Goal: Task Accomplishment & Management: Use online tool/utility

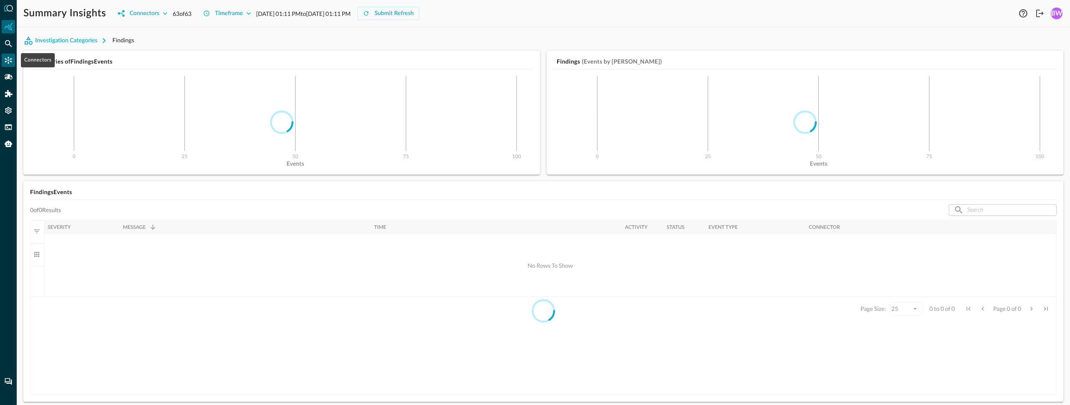
click at [8, 60] on icon "Connectors" at bounding box center [8, 60] width 7 height 7
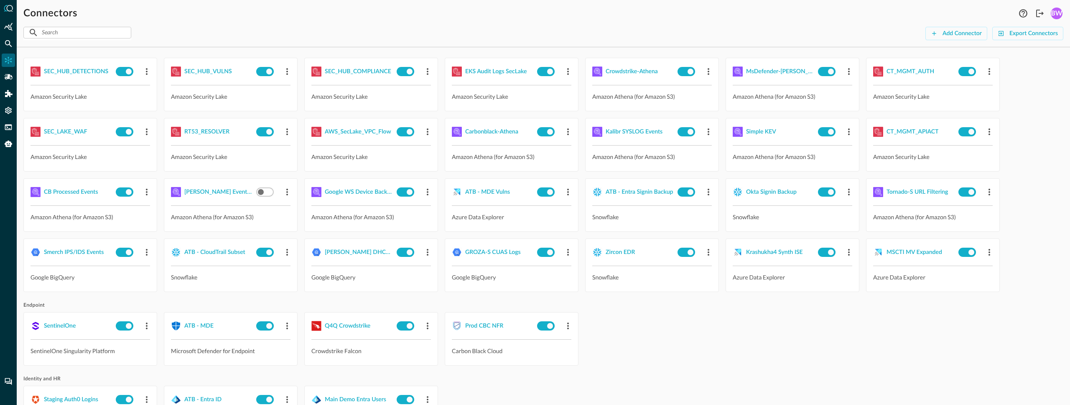
scroll to position [66, 0]
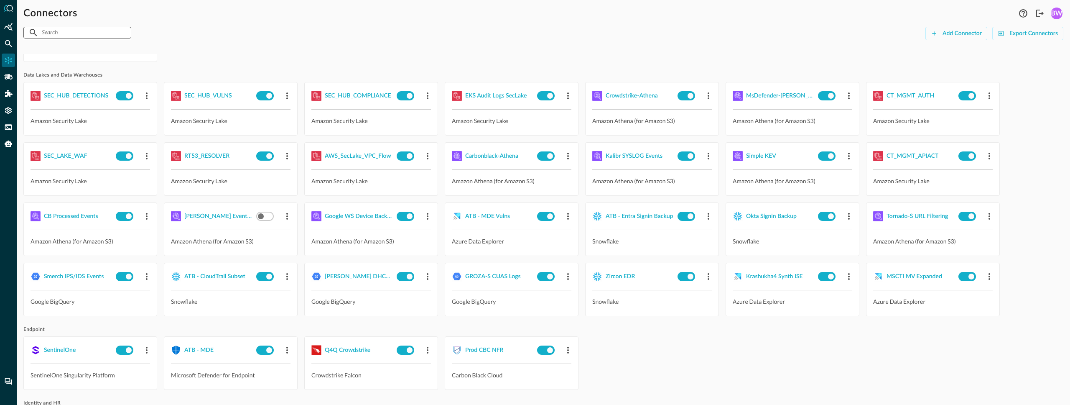
click at [64, 34] on input "text" at bounding box center [77, 32] width 70 height 15
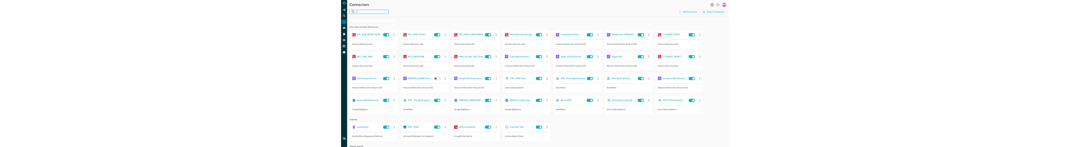
scroll to position [0, 0]
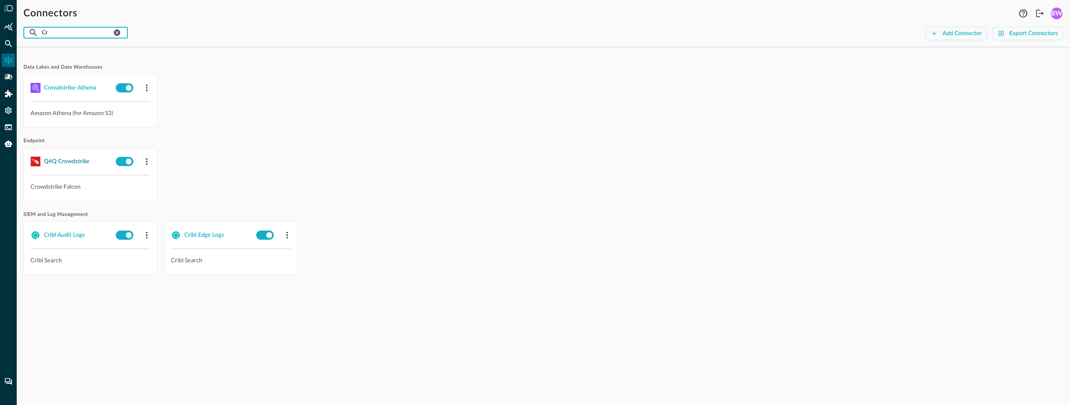
type input "Cr"
click at [60, 159] on div "Q4Q Crowdstrike" at bounding box center [67, 161] width 46 height 10
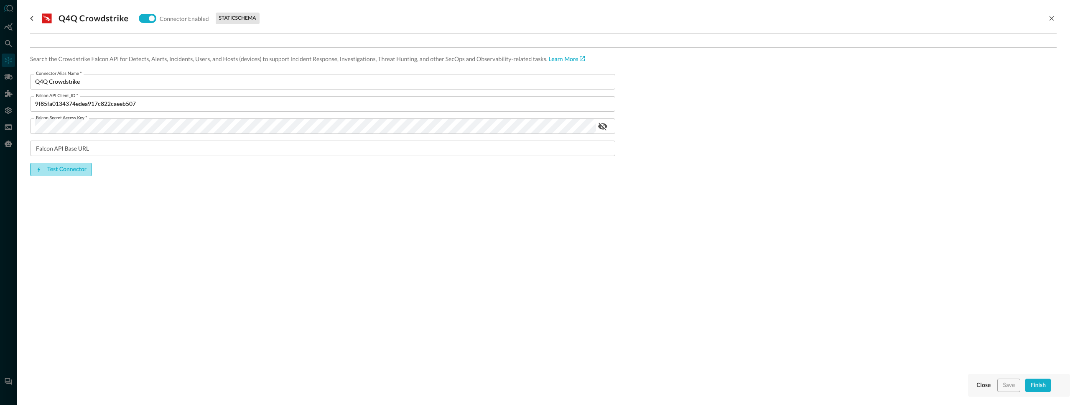
click at [53, 168] on button "Test Connector" at bounding box center [61, 169] width 62 height 13
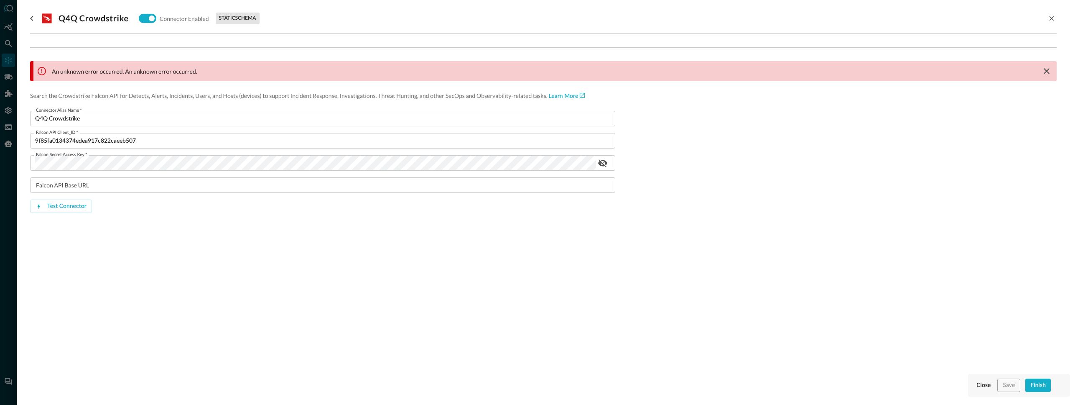
click at [168, 68] on p "An unknown error occurred. An unknown error occurred." at bounding box center [124, 71] width 145 height 9
copy div "An unknown error occurred. An unknown error occurred."
click at [60, 207] on button "Test Connector" at bounding box center [61, 205] width 62 height 13
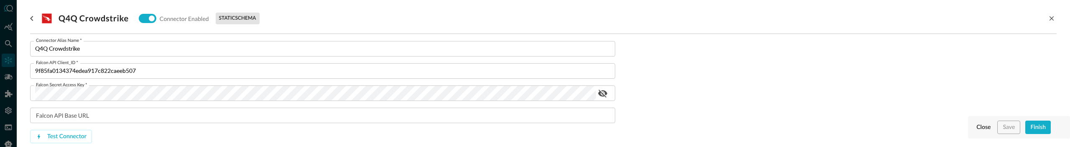
scroll to position [106, 0]
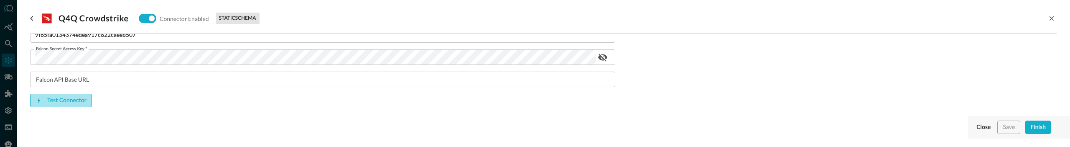
click at [51, 99] on button "Test Connector" at bounding box center [61, 100] width 62 height 13
